Goal: Navigation & Orientation: Find specific page/section

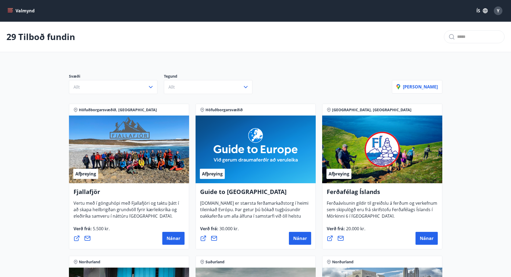
click at [11, 11] on icon "menu" at bounding box center [11, 10] width 6 height 1
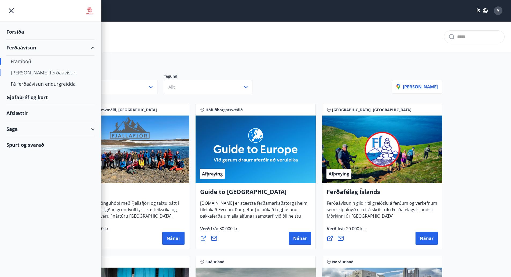
click at [42, 72] on div "[PERSON_NAME] ferðaávísun" at bounding box center [51, 72] width 80 height 11
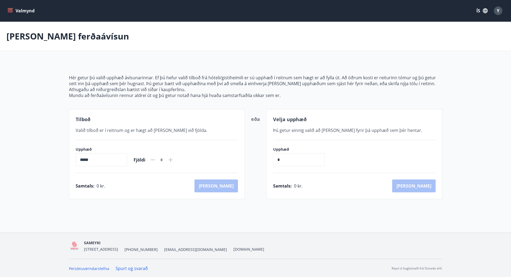
click at [8, 10] on button "Valmynd" at bounding box center [21, 11] width 30 height 10
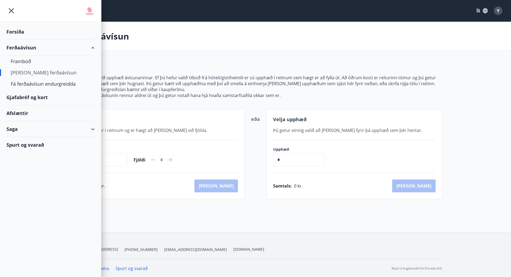
click at [23, 112] on div "Afslættir" at bounding box center [50, 113] width 88 height 16
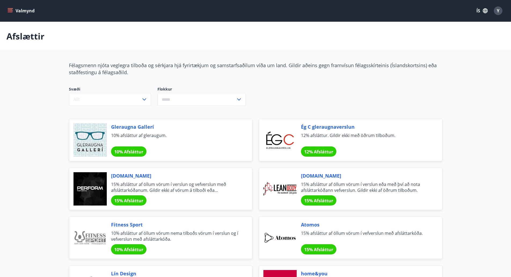
click at [9, 10] on icon "menu" at bounding box center [10, 9] width 5 height 1
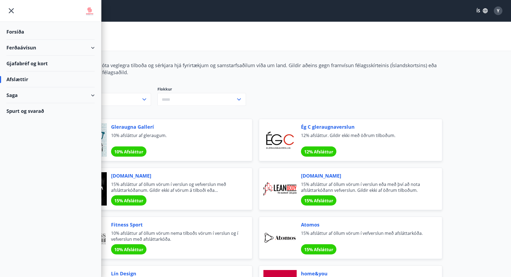
click at [27, 64] on div "Gjafabréf og kort" at bounding box center [50, 64] width 88 height 16
